Goal: Register for event/course

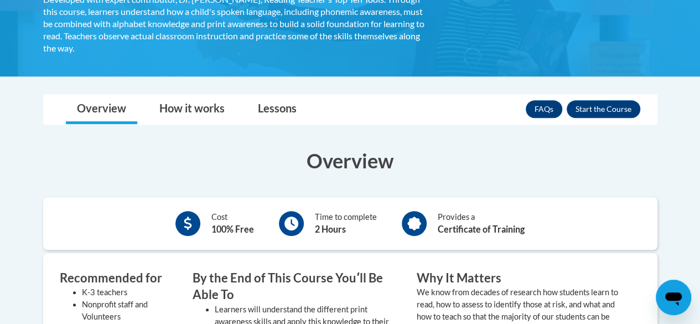
scroll to position [241, 0]
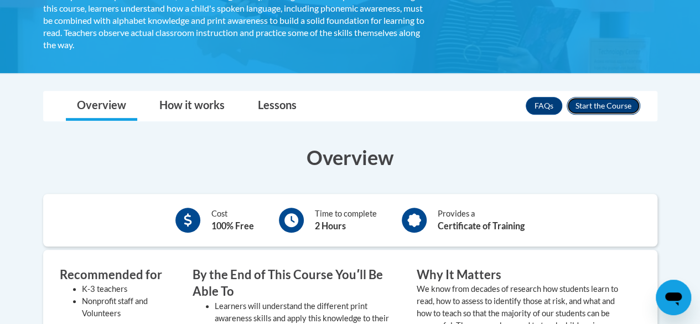
click at [609, 112] on button "Enroll" at bounding box center [604, 106] width 74 height 18
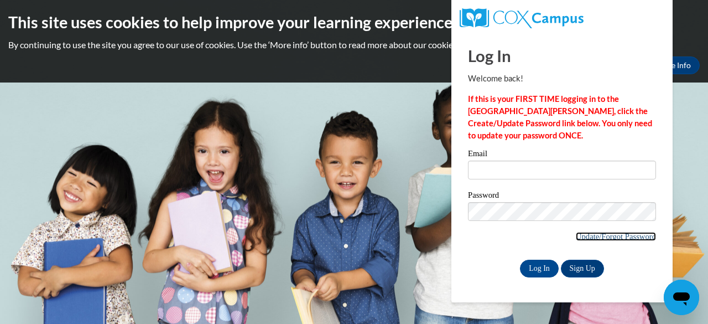
click at [592, 237] on link "Update/Forgot Password" at bounding box center [616, 236] width 80 height 9
click at [577, 266] on link "Sign Up" at bounding box center [582, 269] width 43 height 18
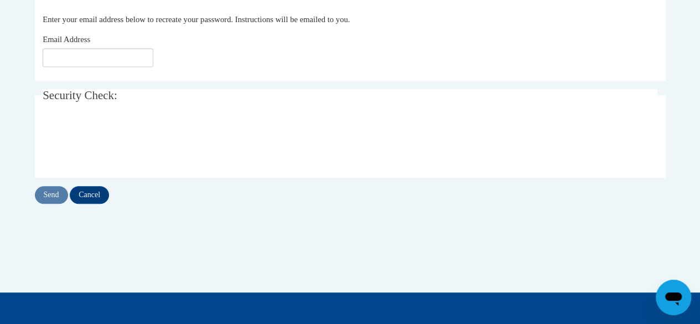
scroll to position [247, 0]
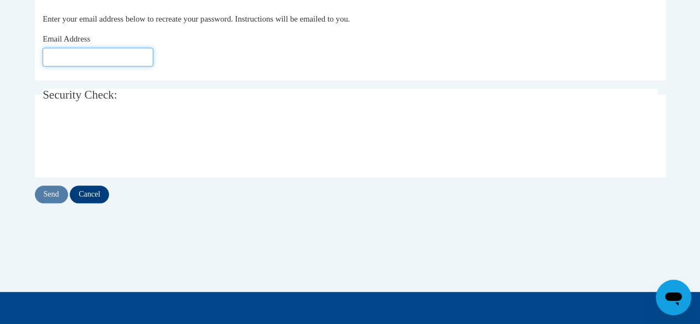
click at [120, 65] on input "Email Address" at bounding box center [98, 57] width 111 height 19
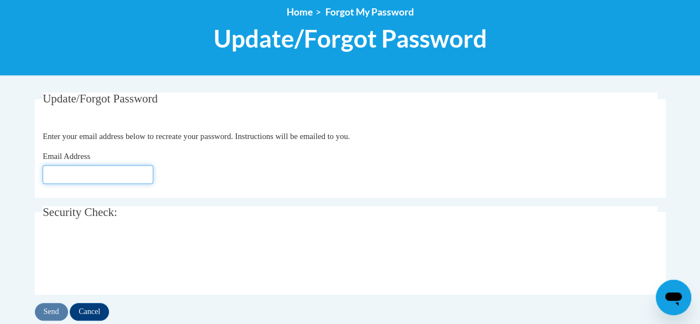
scroll to position [129, 0]
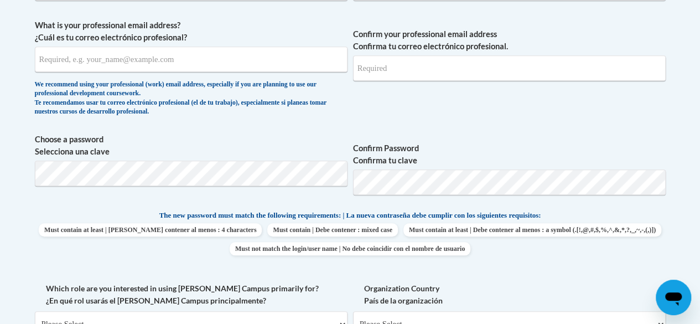
scroll to position [392, 0]
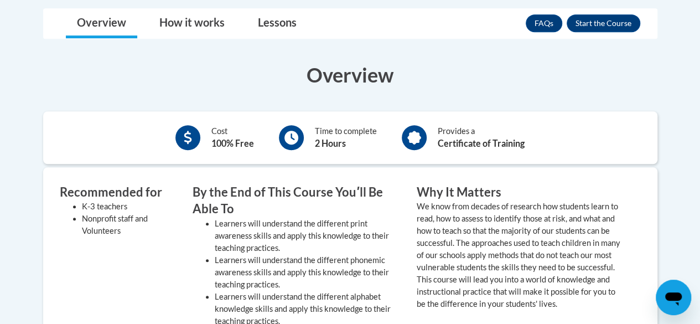
scroll to position [324, 0]
click at [613, 18] on button "Enroll" at bounding box center [604, 23] width 74 height 18
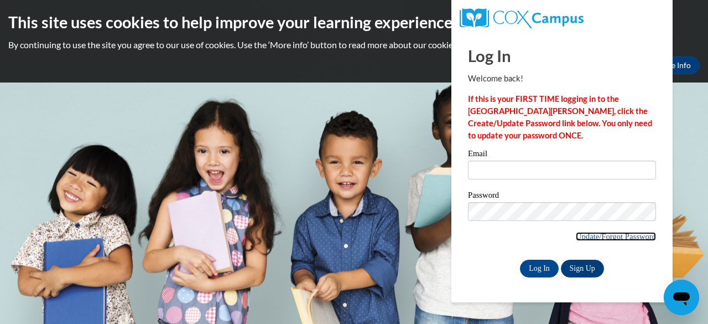
click at [600, 232] on link "Update/Forgot Password" at bounding box center [616, 236] width 80 height 9
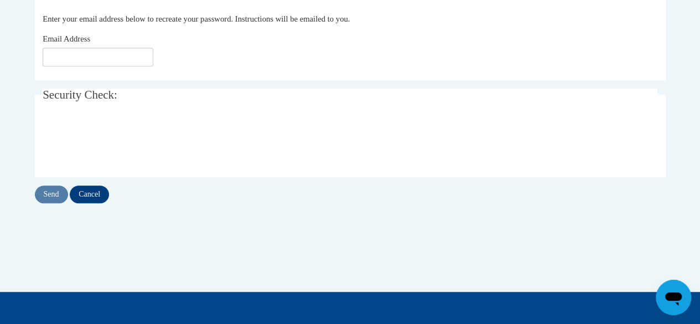
scroll to position [242, 0]
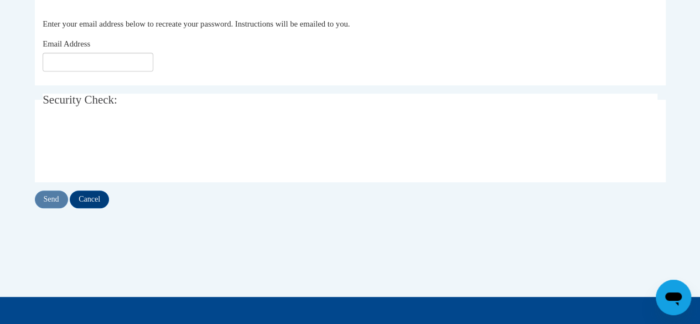
click at [128, 46] on div "Email Address" at bounding box center [350, 55] width 615 height 34
click at [123, 55] on input "Email Address" at bounding box center [98, 62] width 111 height 19
type input "[EMAIL_ADDRESS][DOMAIN_NAME]"
click at [53, 191] on input "Send" at bounding box center [51, 199] width 33 height 18
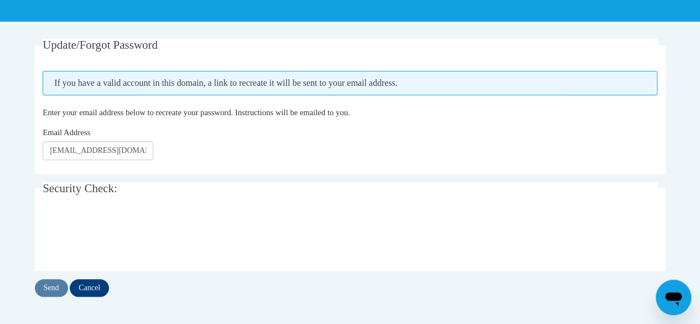
scroll to position [184, 0]
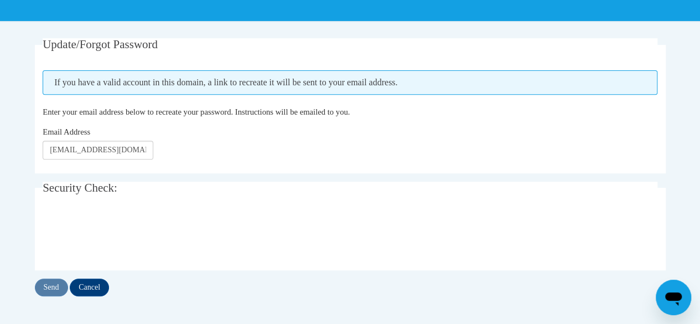
click at [1, 263] on body "This site uses cookies to help improve your learning experience. By continuing …" at bounding box center [350, 191] width 700 height 750
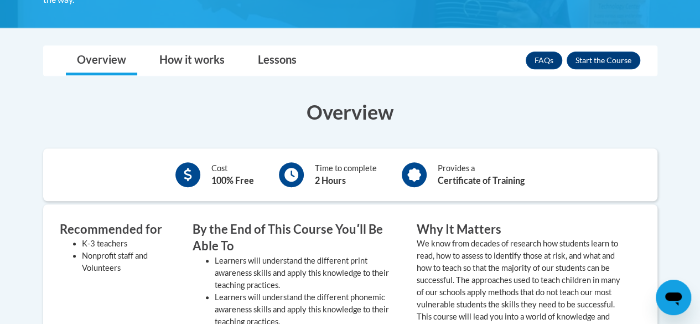
scroll to position [268, 0]
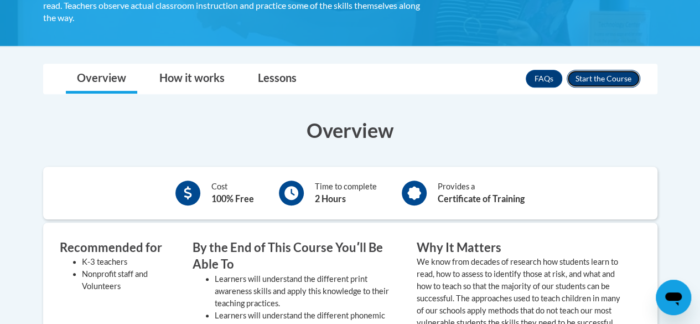
click at [616, 80] on button "Enroll" at bounding box center [604, 79] width 74 height 18
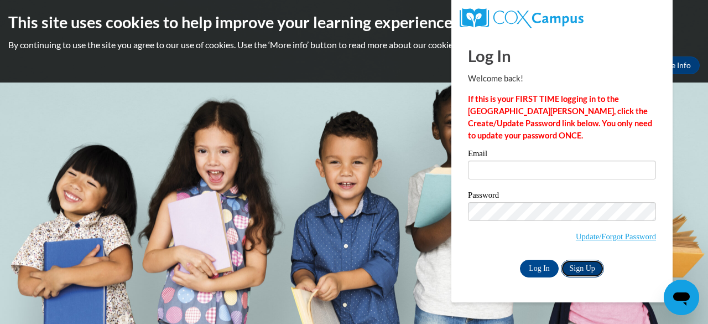
click at [575, 262] on link "Sign Up" at bounding box center [582, 269] width 43 height 18
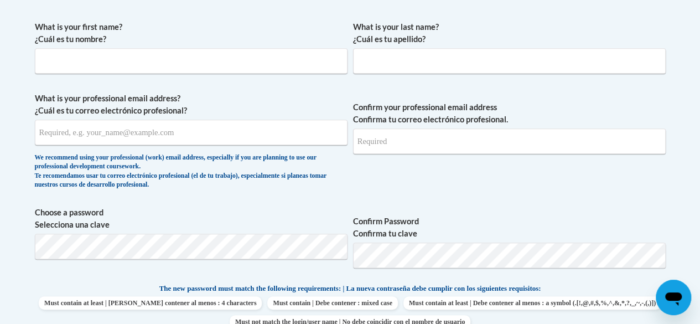
scroll to position [318, 0]
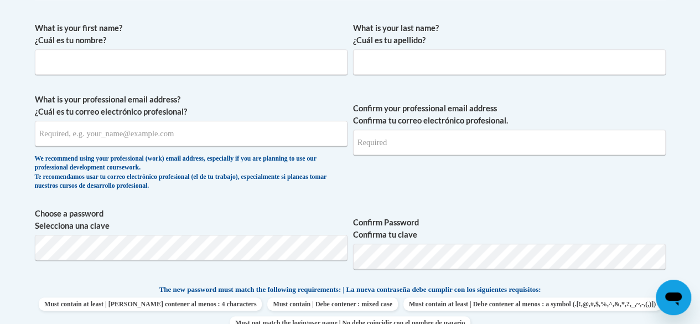
click at [229, 46] on span "What is your first name? ¿Cuál es tu nombre?" at bounding box center [191, 48] width 313 height 53
click at [227, 57] on input "What is your first name? ¿Cuál es tu nombre?" at bounding box center [191, 61] width 313 height 25
type input "Leiyarah"
type input "Harper"
click at [207, 129] on input "What is your professional email address? ¿Cuál es tu correo electrónico profesi…" at bounding box center [191, 133] width 313 height 25
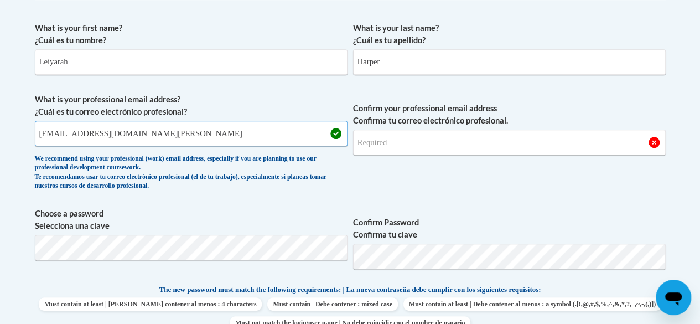
type input "[EMAIL_ADDRESS][DOMAIN_NAME]"
click at [402, 139] on input "Confirm your professional email address Confirma tu correo electrónico profesio…" at bounding box center [509, 142] width 313 height 25
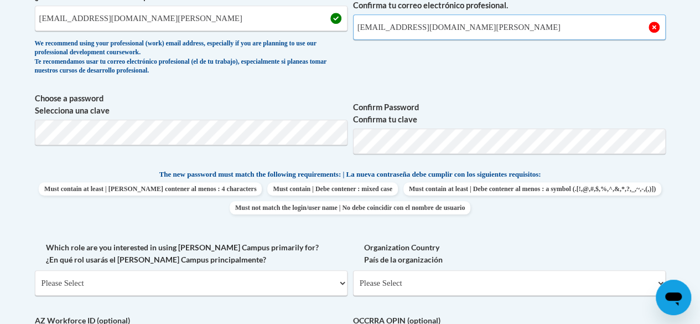
scroll to position [434, 0]
type input "lharpe38@students.kennesaw.edu"
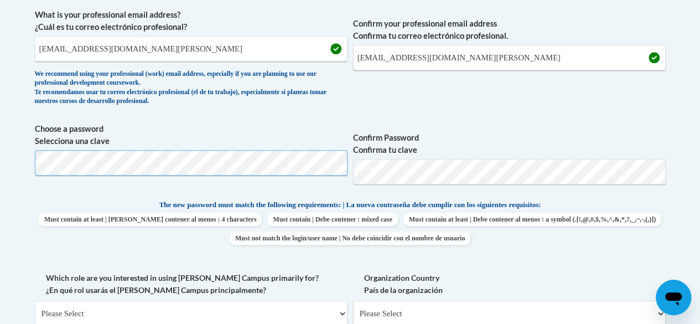
scroll to position [402, 0]
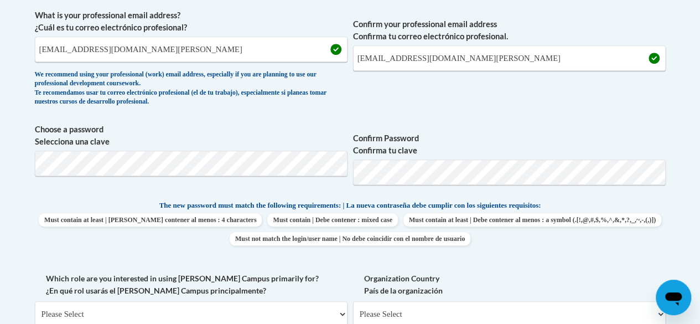
click at [516, 103] on span "Confirm your professional email address Confirma tu correo electrónico profesio…" at bounding box center [509, 60] width 313 height 102
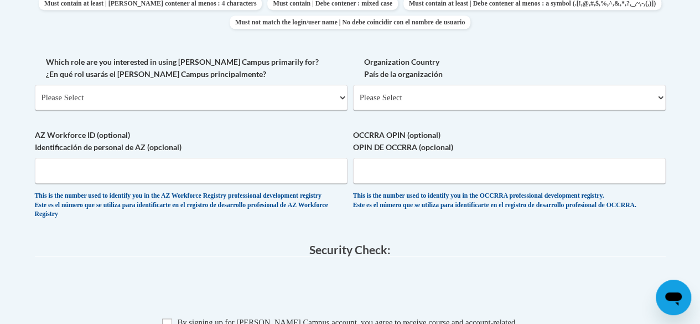
scroll to position [619, 0]
click at [308, 103] on select "Please Select College/University | Colegio/Universidad Community/Nonprofit Part…" at bounding box center [191, 96] width 313 height 25
select select "5a18ea06-2b54-4451-96f2-d152daf9eac5"
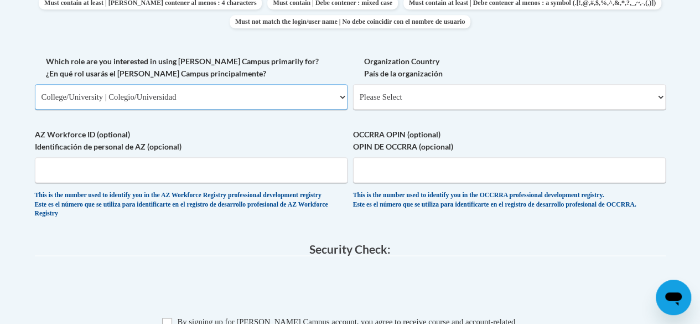
click at [35, 84] on select "Please Select College/University | Colegio/Universidad Community/Nonprofit Part…" at bounding box center [191, 96] width 313 height 25
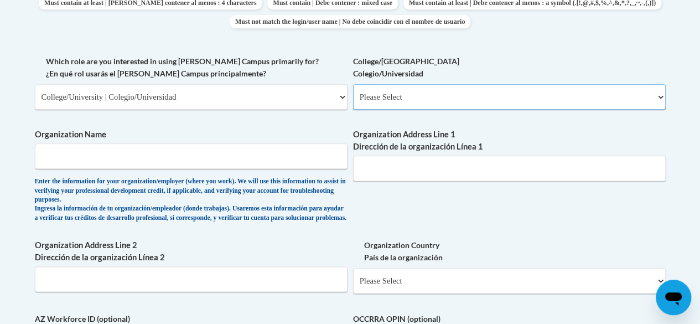
click at [411, 91] on select "Please Select College/University Staff | Empleado universitario College/Univers…" at bounding box center [509, 96] width 313 height 25
select select "99b32b07-cffc-426c-8bf6-0cd77760d84b"
click at [353, 84] on select "Please Select College/University Staff | Empleado universitario College/Univers…" at bounding box center [509, 96] width 313 height 25
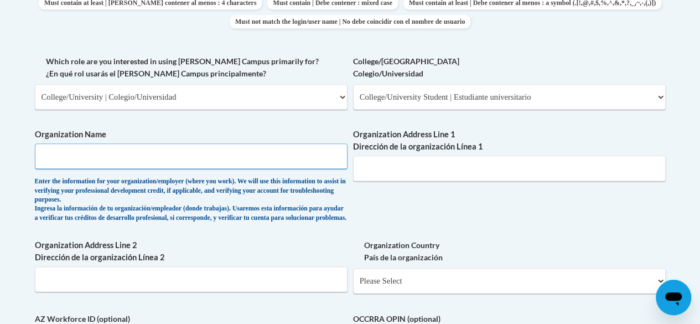
click at [191, 151] on input "Organization Name" at bounding box center [191, 155] width 313 height 25
type input "Kennesaw State University"
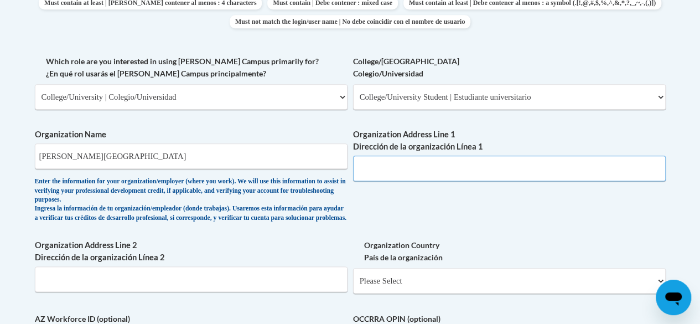
click at [423, 177] on input "Organization Address Line 1 Dirección de la organización Línea 1" at bounding box center [509, 168] width 313 height 25
type input "2"
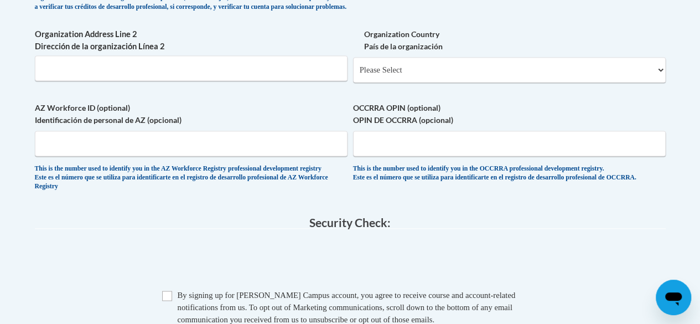
scroll to position [830, 0]
type input "1000 Chastain Road NW"
click at [397, 76] on select "Please Select United States | Estados Unidos Outside of the United States | Fue…" at bounding box center [509, 68] width 313 height 25
select select "ad49bcad-a171-4b2e-b99c-48b446064914"
click at [353, 65] on select "Please Select United States | Estados Unidos Outside of the United States | Fue…" at bounding box center [509, 68] width 313 height 25
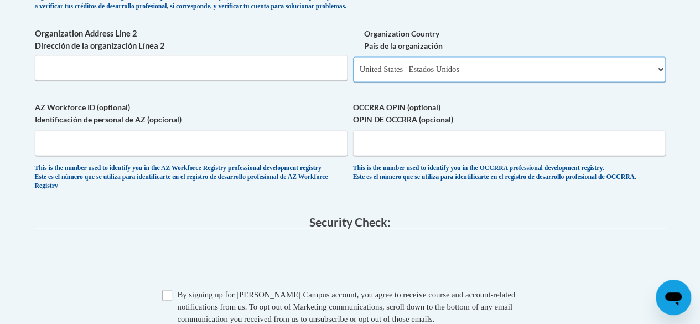
select select
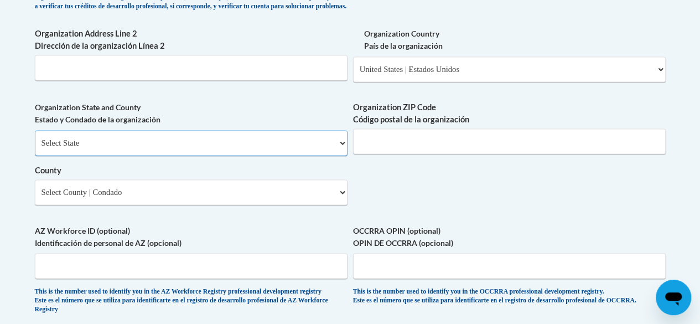
click at [292, 148] on select "Select State Alabama Alaska Arizona Arkansas California Colorado Connecticut De…" at bounding box center [191, 142] width 313 height 25
select select "Georgia"
click at [35, 138] on select "Select State Alabama Alaska Arizona Arkansas California Colorado Connecticut De…" at bounding box center [191, 142] width 313 height 25
click at [464, 153] on input "Organization ZIP Code Código postal de la organización" at bounding box center [509, 140] width 313 height 25
type input "30144"
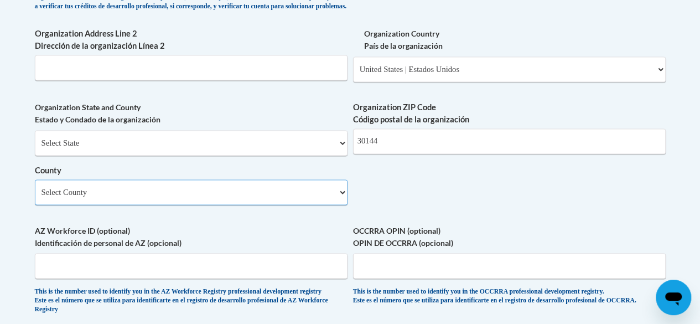
click at [271, 204] on select "Select County Appling Atkinson Bacon Baker Baldwin Banks Barrow Bartow Ben Hill…" at bounding box center [191, 191] width 313 height 25
select select "Cobb"
click at [35, 188] on select "Select County Appling Atkinson Bacon Baker Baldwin Banks Barrow Bartow Ben Hill…" at bounding box center [191, 191] width 313 height 25
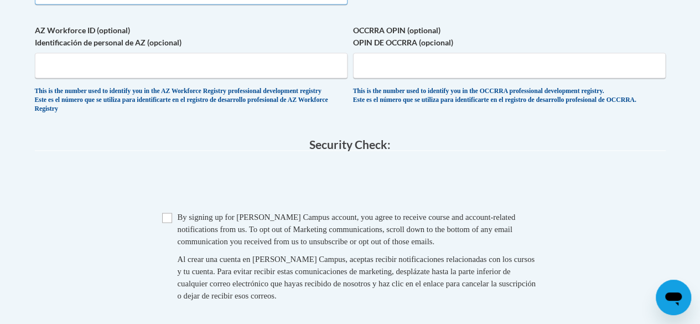
scroll to position [1063, 0]
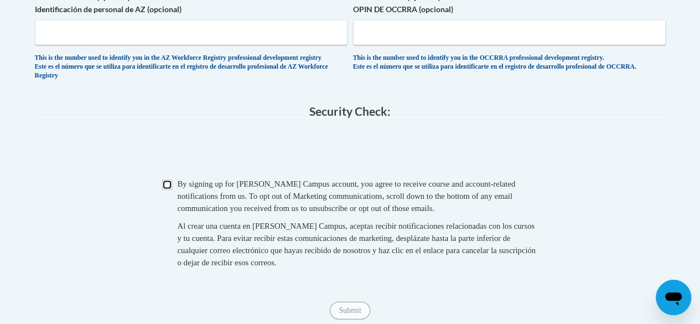
click at [166, 190] on input "Checkbox" at bounding box center [167, 185] width 10 height 10
checkbox input "true"
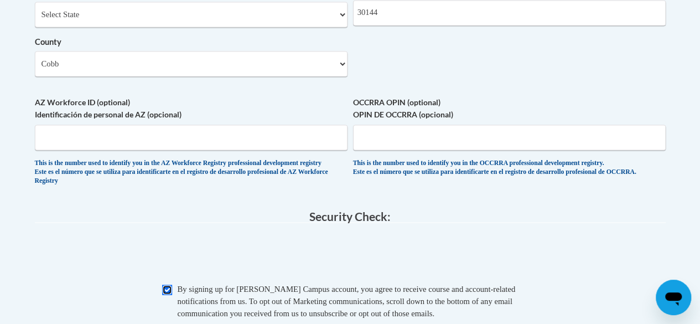
scroll to position [958, 0]
click at [286, 151] on input "AZ Workforce ID (optional) Identificación de personal de AZ (opcional)" at bounding box center [191, 137] width 313 height 25
click at [307, 108] on label "AZ Workforce ID (optional) Identificación de personal de AZ (opcional)" at bounding box center [191, 108] width 313 height 24
click at [307, 125] on input "AZ Workforce ID (optional) Identificación de personal de AZ (opcional)" at bounding box center [191, 137] width 313 height 25
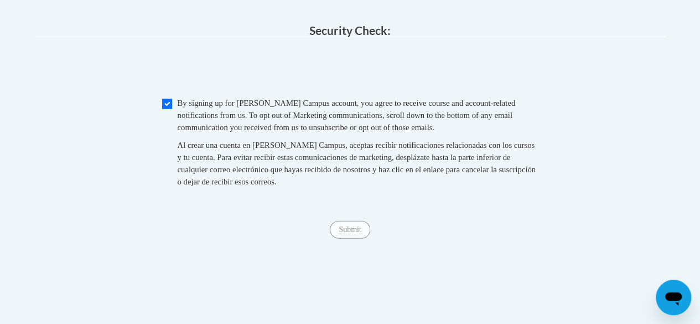
scroll to position [1145, 0]
click at [339, 238] on input "Submit" at bounding box center [350, 229] width 40 height 18
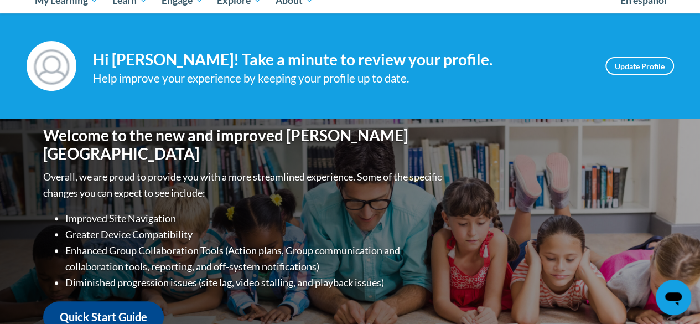
scroll to position [128, 0]
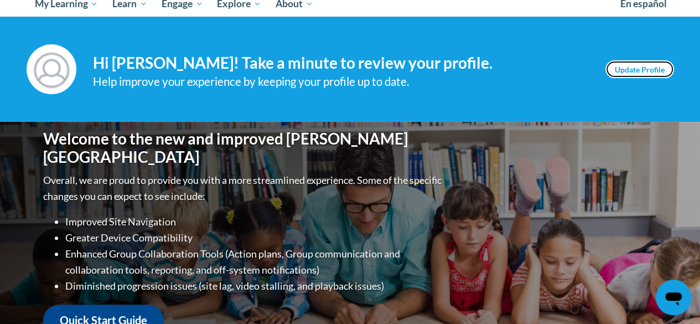
click at [627, 69] on link "Update Profile" at bounding box center [639, 69] width 69 height 18
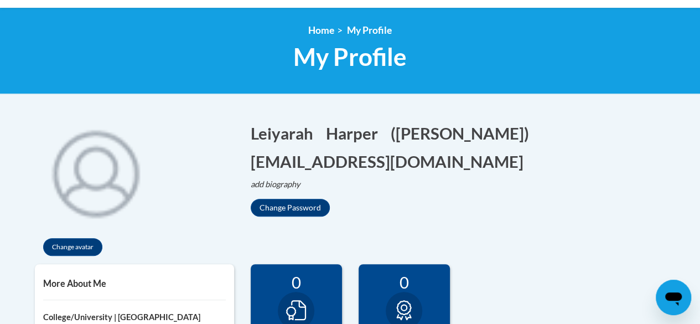
scroll to position [135, 0]
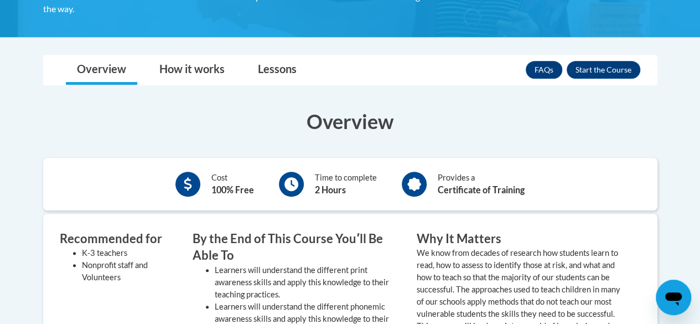
scroll to position [278, 0]
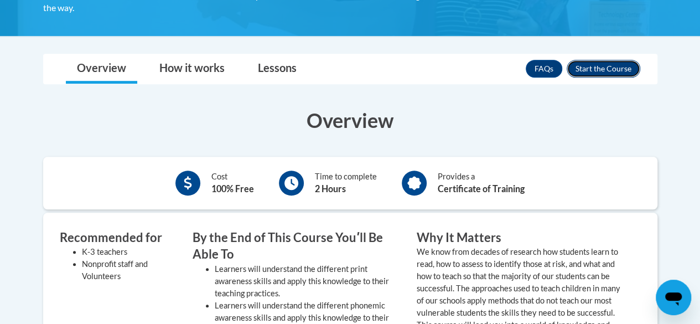
click at [588, 72] on button "Enroll" at bounding box center [604, 69] width 74 height 18
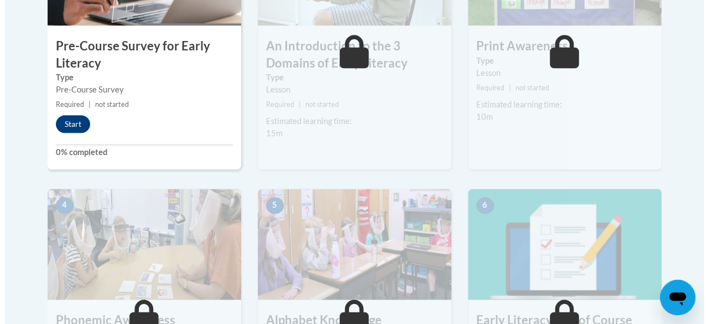
scroll to position [459, 0]
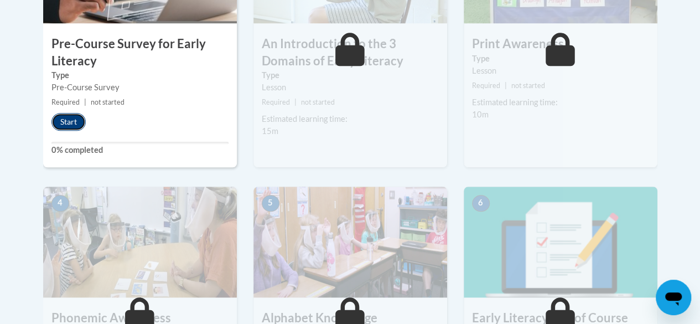
click at [60, 117] on button "Start" at bounding box center [68, 122] width 34 height 18
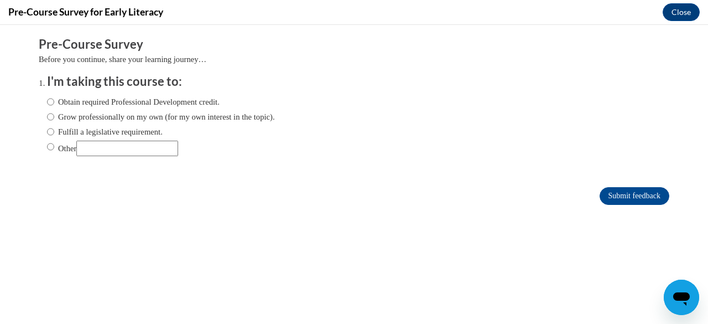
scroll to position [0, 0]
click at [139, 100] on label "Obtain required Professional Development credit." at bounding box center [133, 102] width 173 height 12
click at [54, 100] on input "Obtain required Professional Development credit." at bounding box center [50, 102] width 7 height 12
radio input "true"
click at [47, 149] on input "Other" at bounding box center [50, 147] width 7 height 12
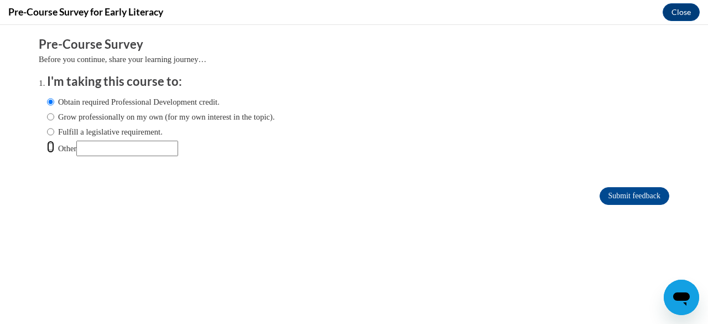
radio input "true"
click at [627, 200] on input "Submit feedback" at bounding box center [635, 196] width 70 height 18
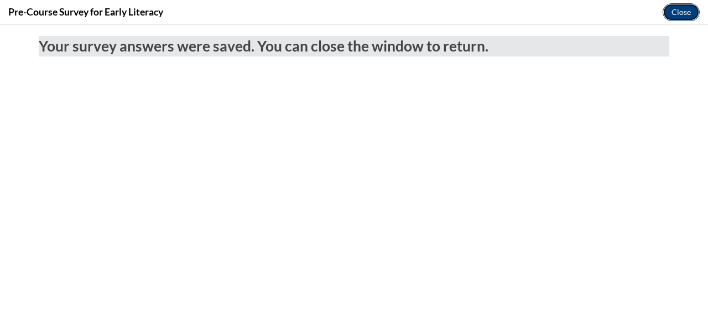
click at [681, 18] on button "Close" at bounding box center [681, 12] width 37 height 18
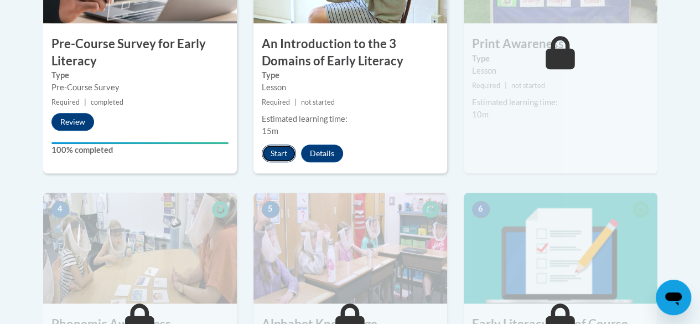
click at [282, 155] on button "Start" at bounding box center [279, 153] width 34 height 18
